Goal: Register for event/course

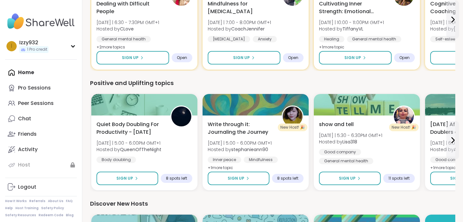
scroll to position [115, 0]
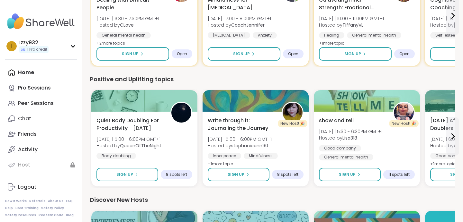
click at [28, 71] on div "Home Pro Sessions Peer Sessions Chat Friends Activity Host" at bounding box center [41, 119] width 72 height 108
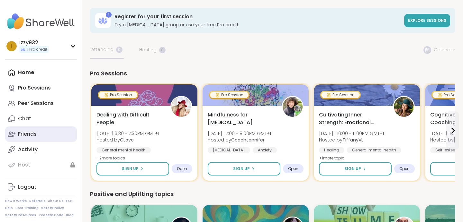
scroll to position [3, 0]
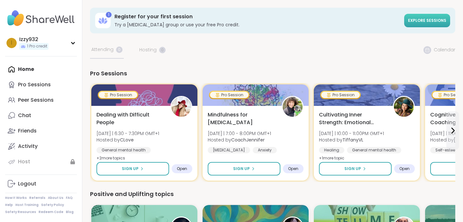
click at [428, 21] on span "Explore sessions" at bounding box center [427, 20] width 38 height 5
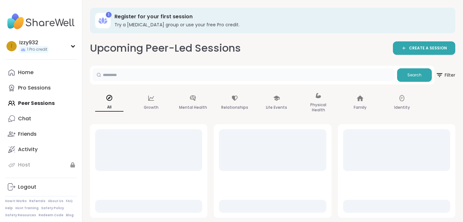
click at [173, 77] on input "text" at bounding box center [244, 74] width 302 height 13
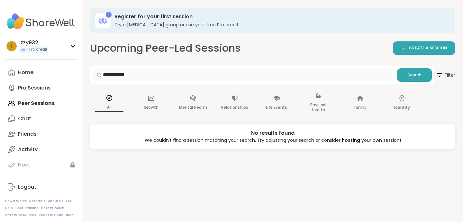
click at [125, 76] on input "**********" at bounding box center [244, 74] width 302 height 13
click at [142, 76] on input "**********" at bounding box center [244, 74] width 302 height 13
type input "**********"
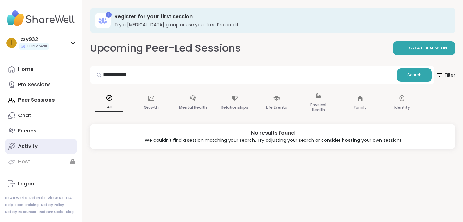
click at [29, 148] on div "Activity" at bounding box center [28, 146] width 20 height 7
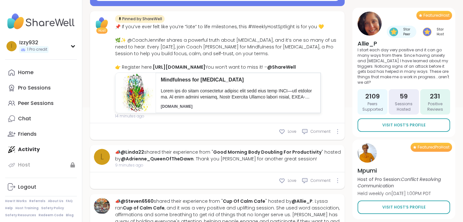
scroll to position [129, 0]
click at [39, 106] on div "Peer Sessions" at bounding box center [36, 103] width 36 height 7
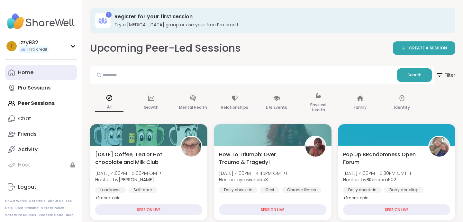
click at [47, 73] on link "Home" at bounding box center [41, 72] width 72 height 15
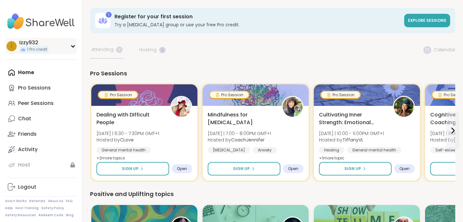
click at [70, 46] on div "I Izzy932 1 Pro credit" at bounding box center [41, 46] width 72 height 16
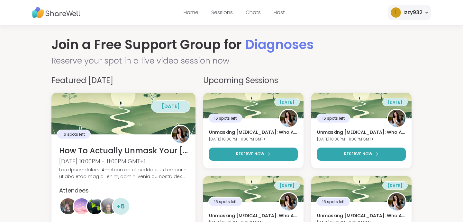
scroll to position [2, 0]
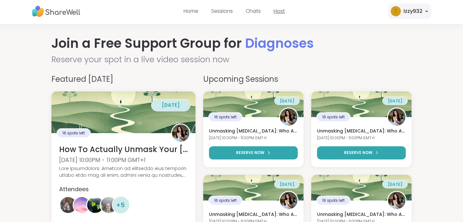
click at [283, 10] on link "Host" at bounding box center [279, 10] width 11 height 7
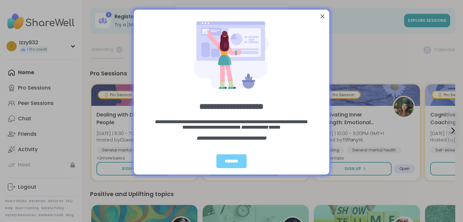
click at [324, 15] on div at bounding box center [322, 16] width 8 height 8
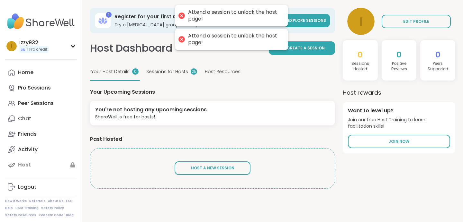
click at [191, 58] on div "1 Register for your first session Try a [MEDICAL_DATA] group or use your free P…" at bounding box center [212, 98] width 245 height 181
click at [180, 38] on div at bounding box center [181, 39] width 9 height 9
click at [180, 13] on div at bounding box center [181, 15] width 9 height 9
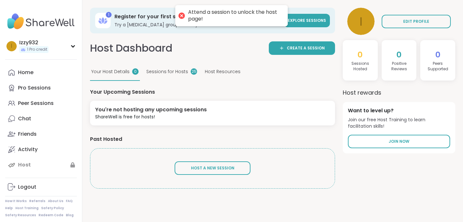
scroll to position [2, 0]
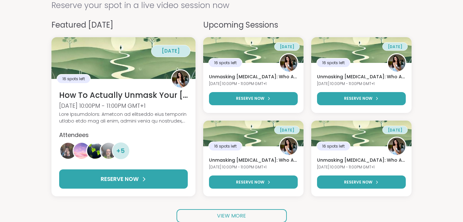
scroll to position [56, 0]
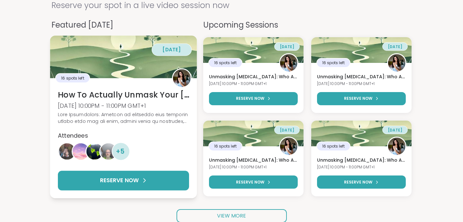
click at [120, 150] on span "+ 5" at bounding box center [120, 152] width 9 height 10
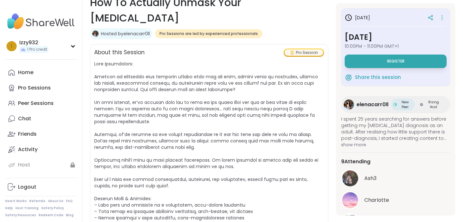
scroll to position [34, 0]
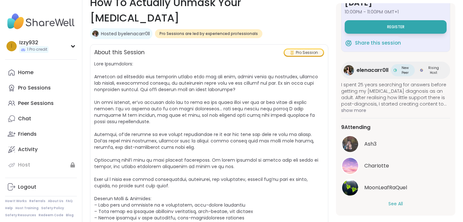
click at [395, 202] on button "See All" at bounding box center [395, 204] width 14 height 7
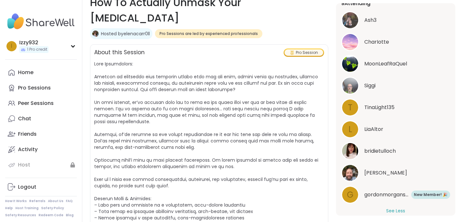
scroll to position [161, 0]
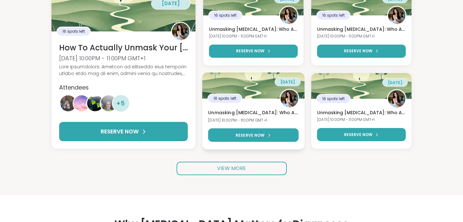
scroll to position [118, 0]
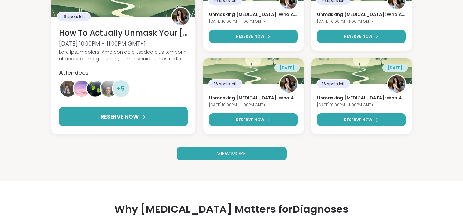
click at [258, 157] on link "VIEW MORE" at bounding box center [231, 153] width 110 height 13
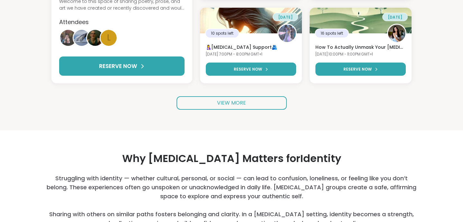
scroll to position [170, 0]
